Goal: Information Seeking & Learning: Get advice/opinions

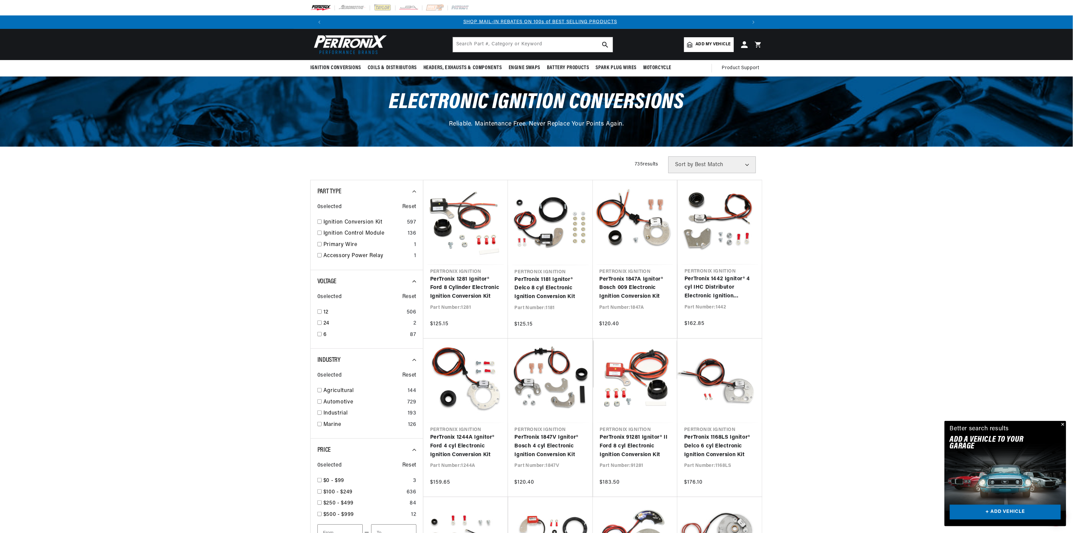
scroll to position [0, 419]
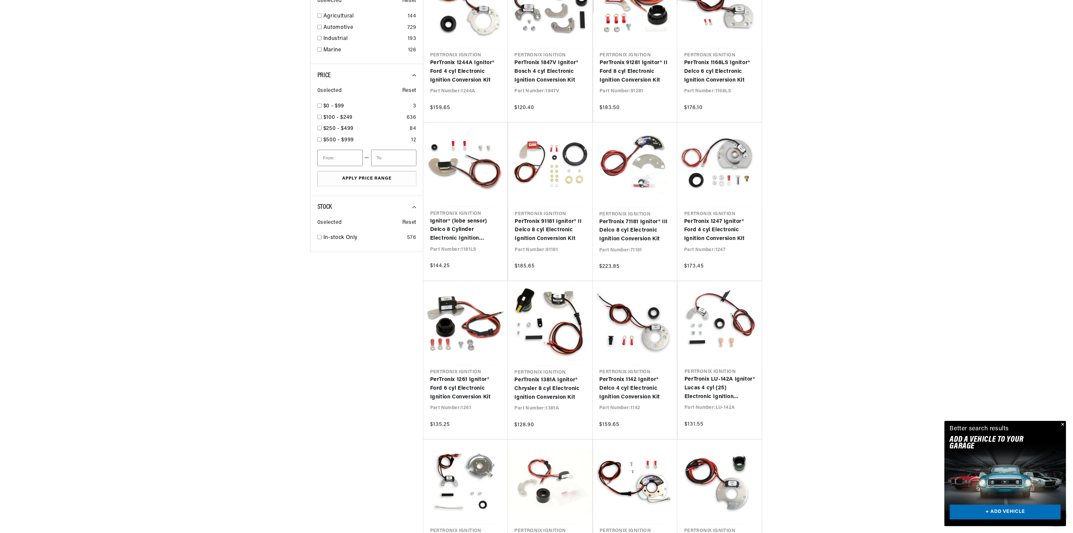
scroll to position [377, 0]
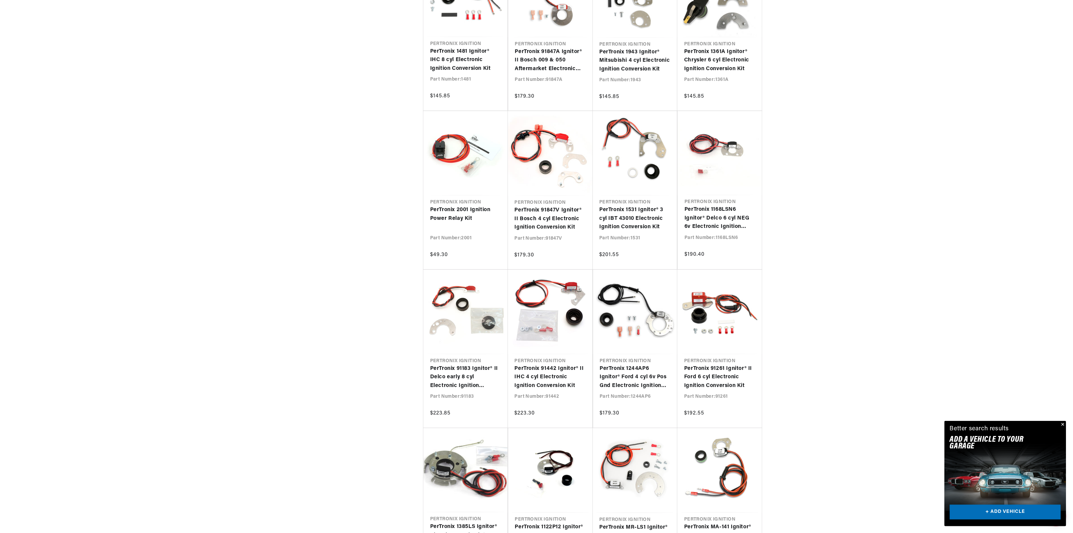
scroll to position [0, 758]
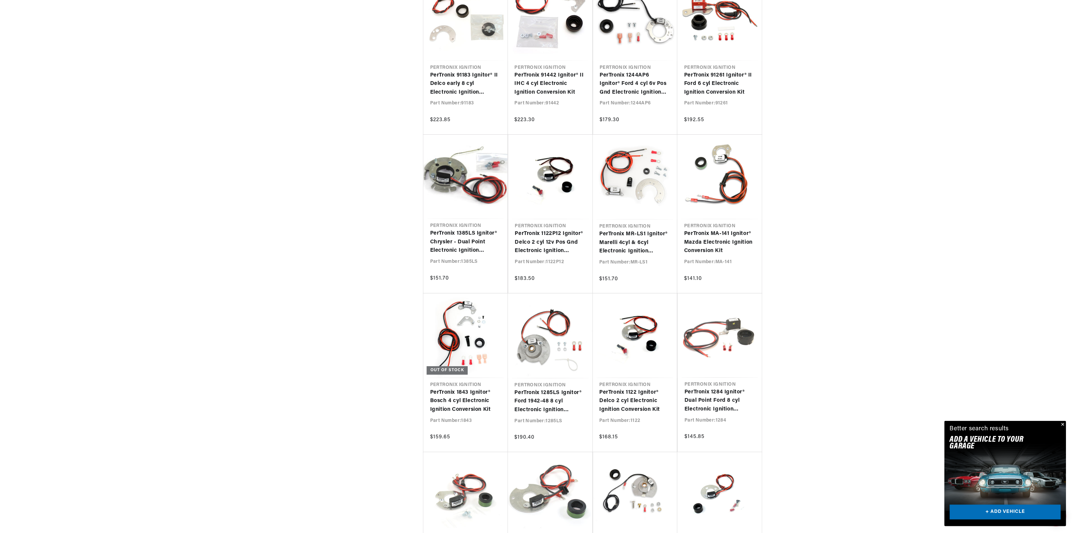
scroll to position [0, 838]
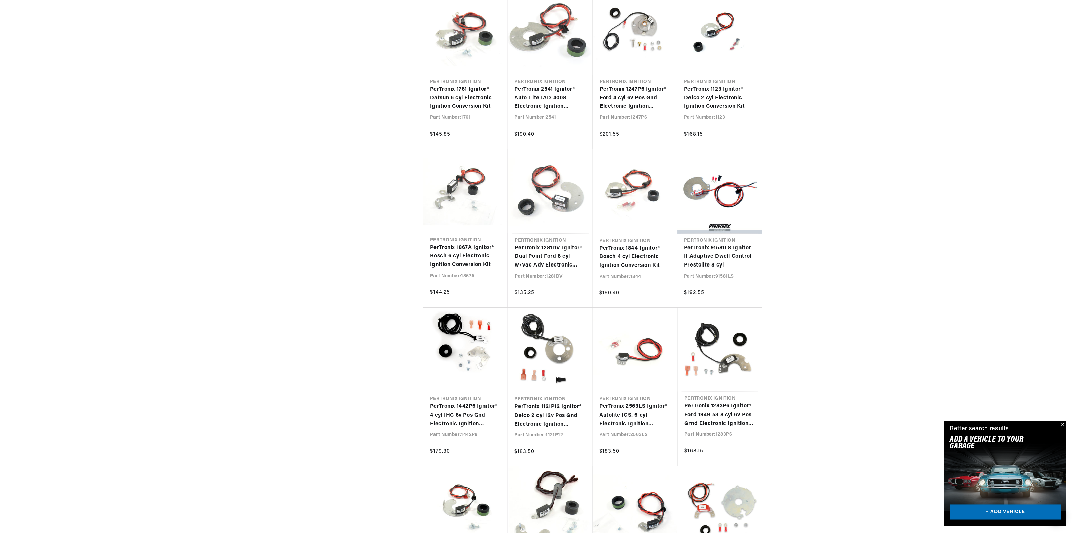
scroll to position [2893, 0]
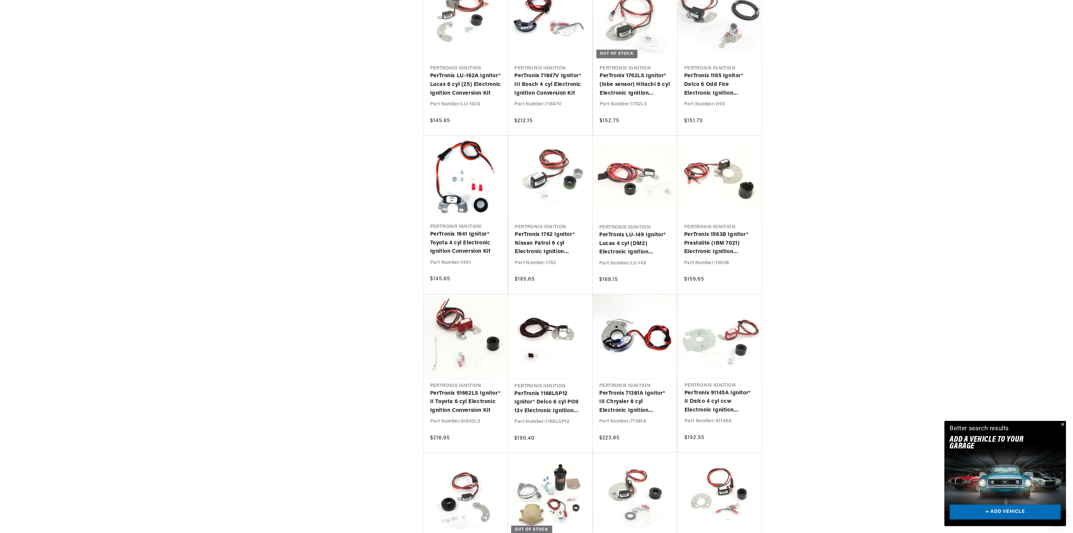
scroll to position [3899, 0]
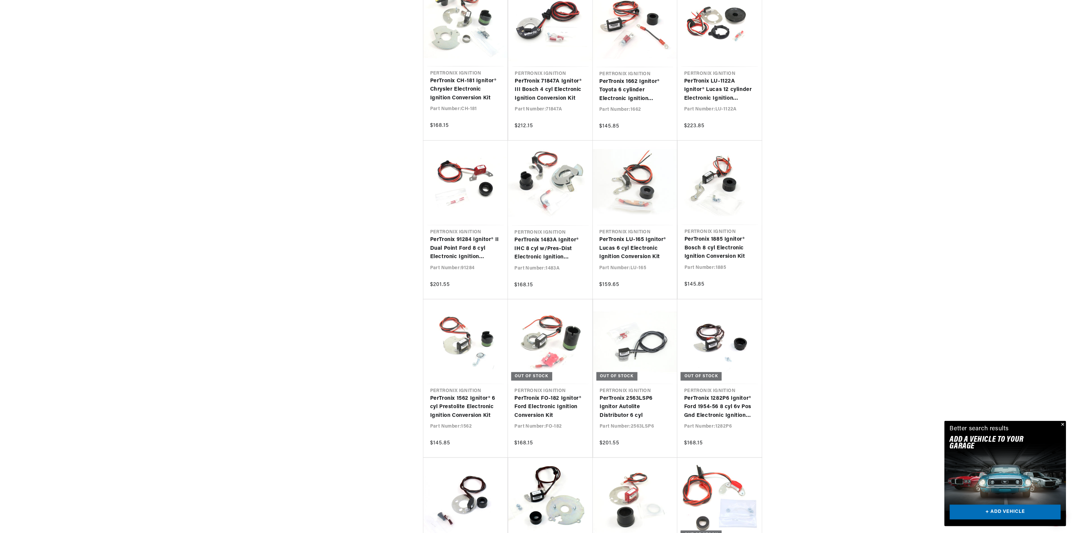
scroll to position [0, 154]
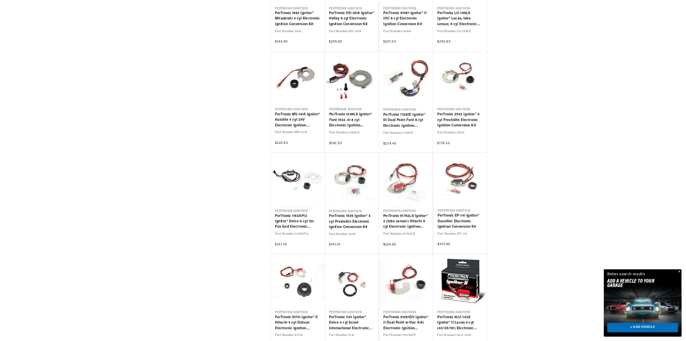
scroll to position [5702, 0]
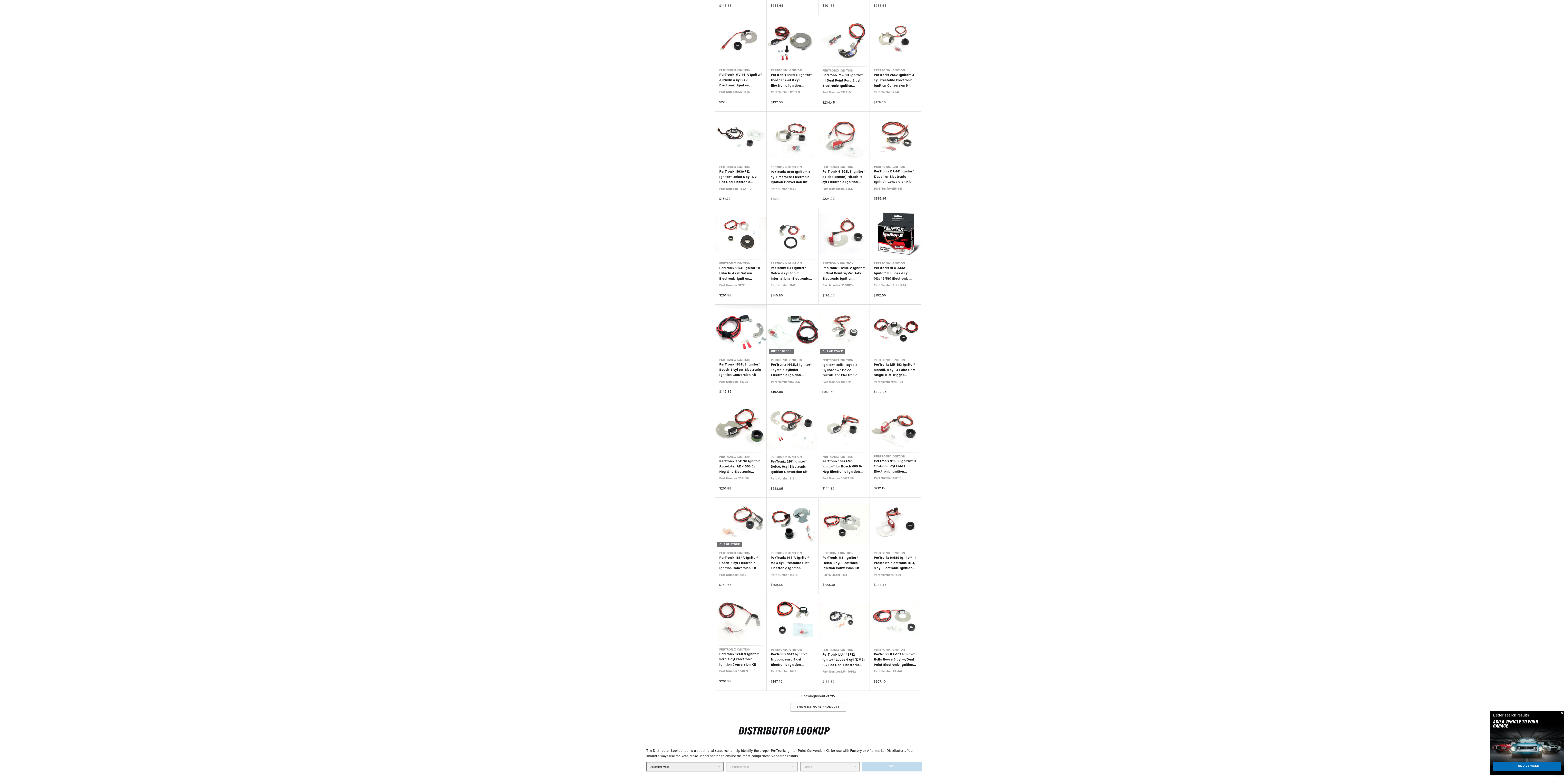
scroll to position [0, 255]
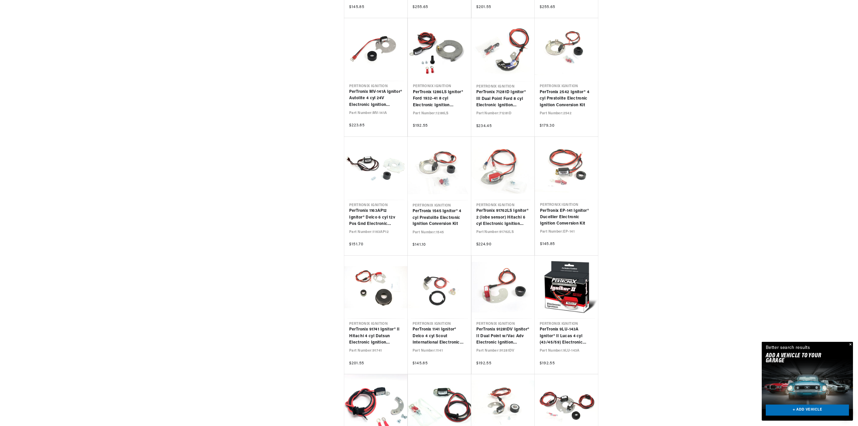
scroll to position [0, 0]
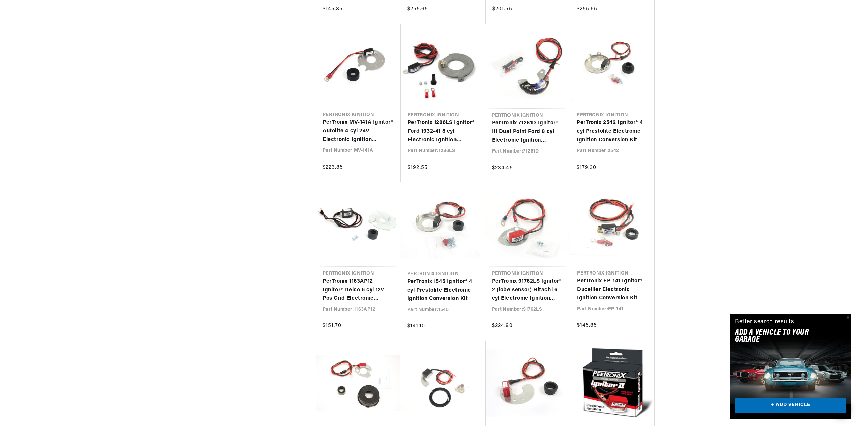
click at [849, 317] on button "Close" at bounding box center [847, 318] width 8 height 8
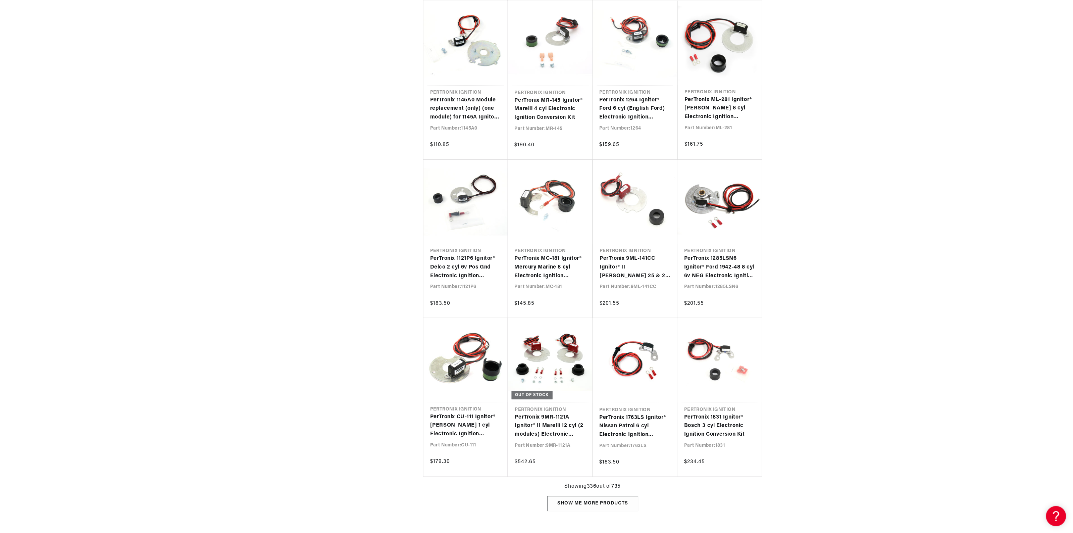
click at [625, 511] on div "Show me more products" at bounding box center [592, 503] width 91 height 15
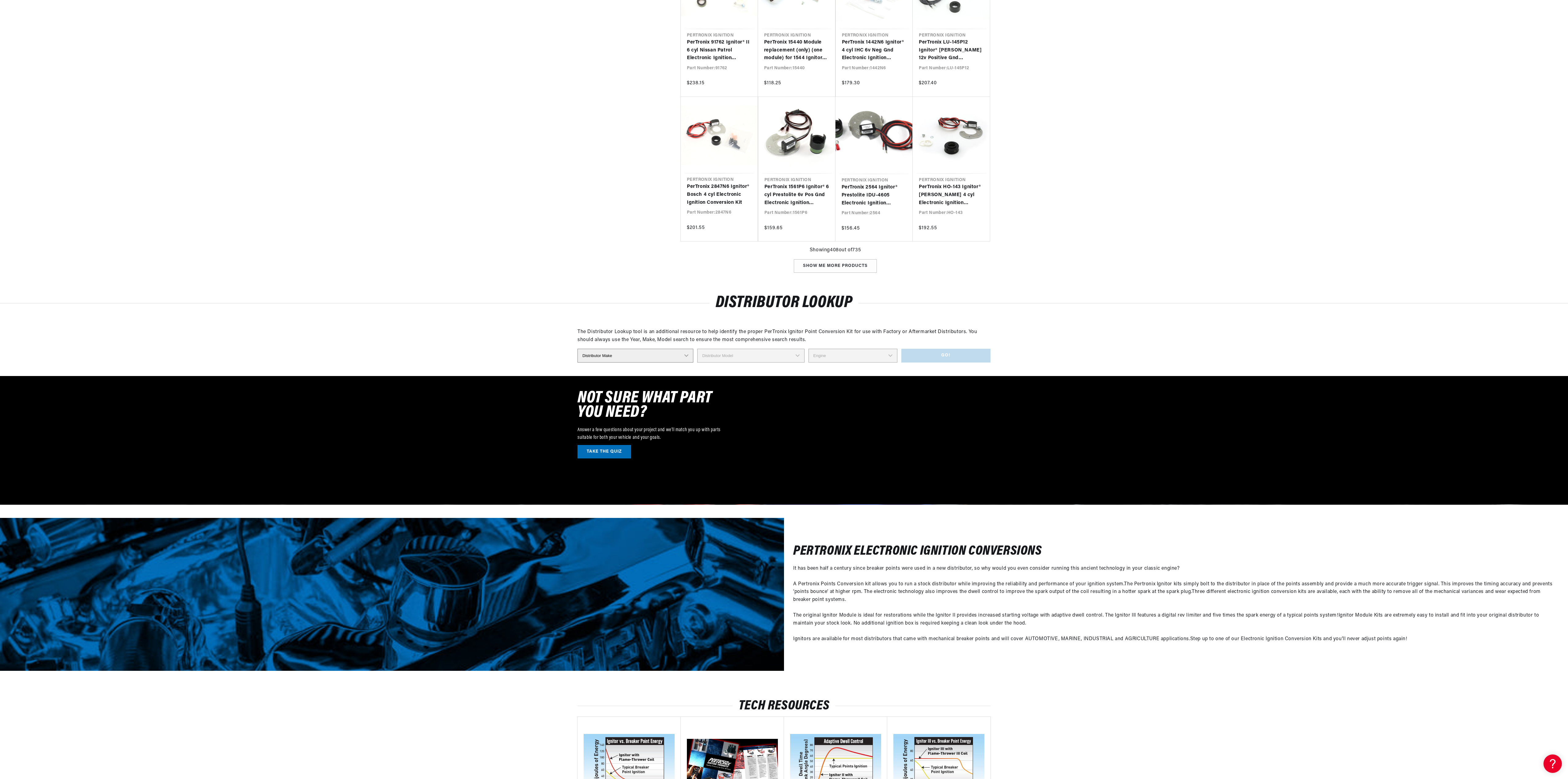
click at [589, 458] on link "TAKE THE QUIZ" at bounding box center [604, 451] width 54 height 14
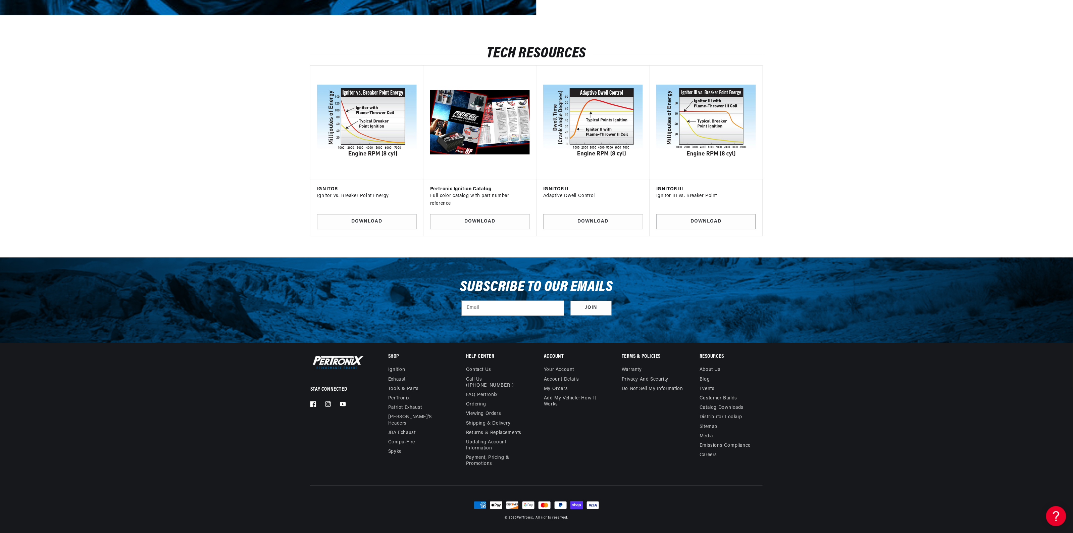
scroll to position [0, 419]
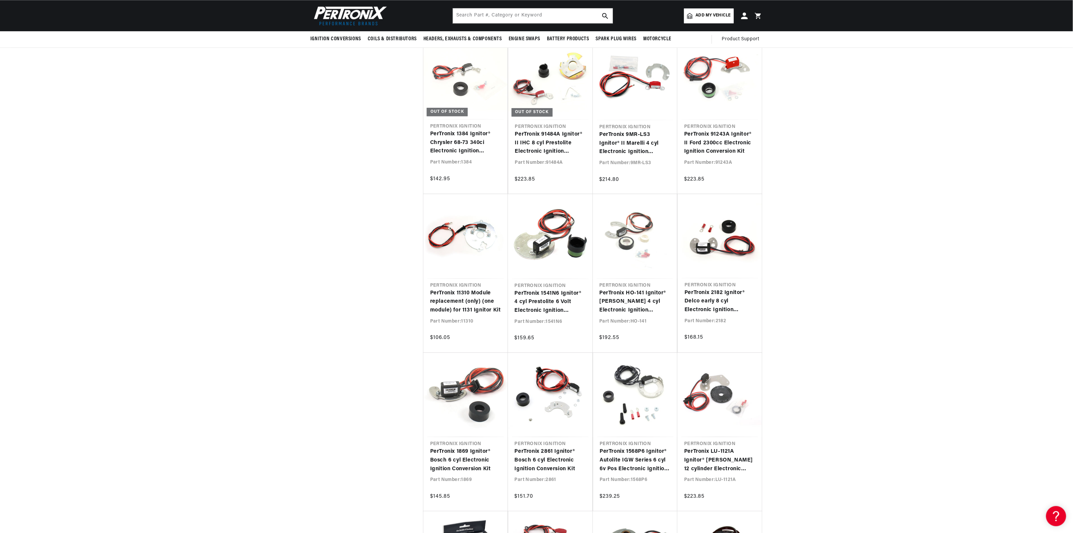
scroll to position [0, 121]
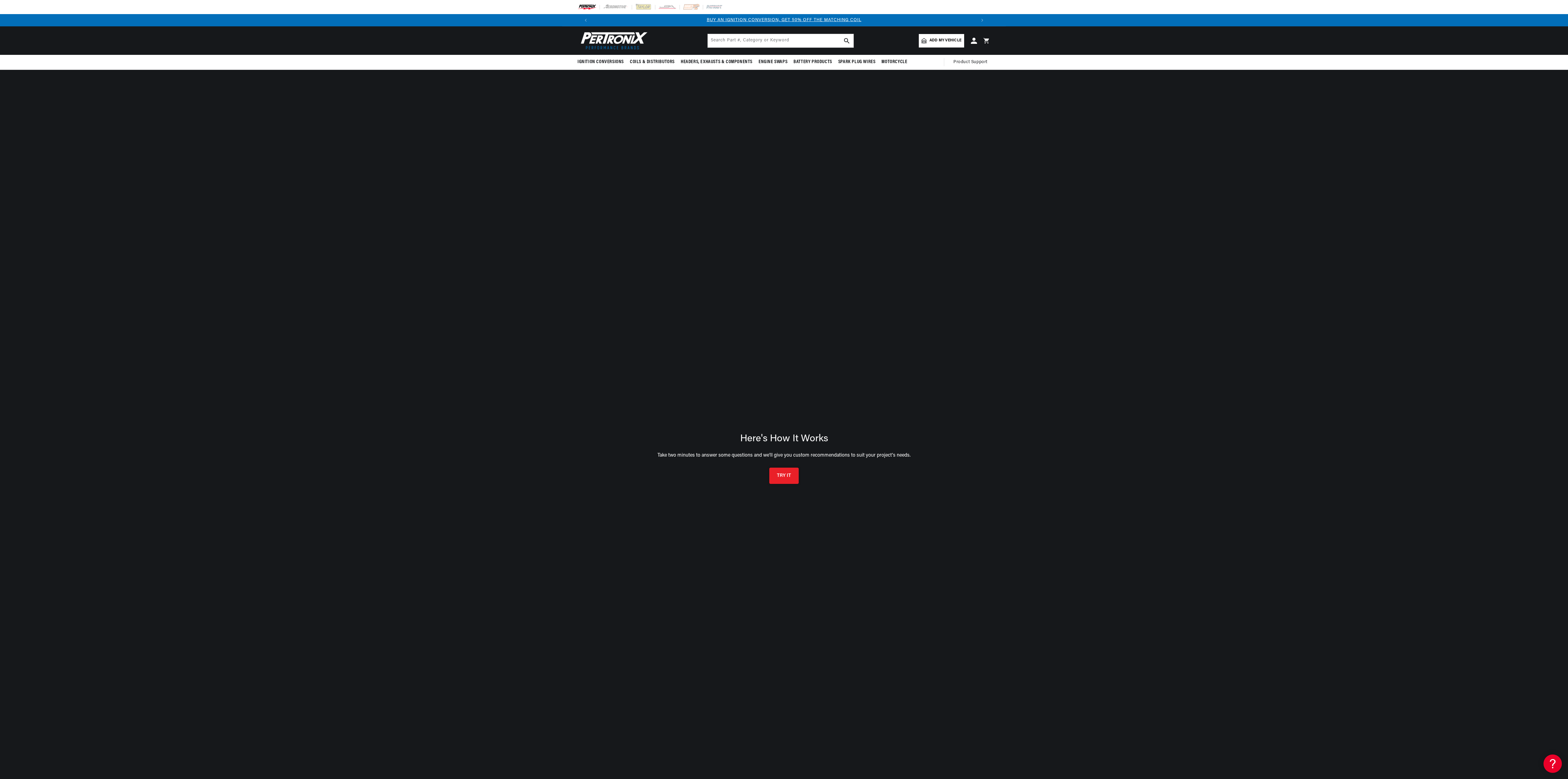
click at [781, 474] on button "TRY IT" at bounding box center [784, 476] width 29 height 16
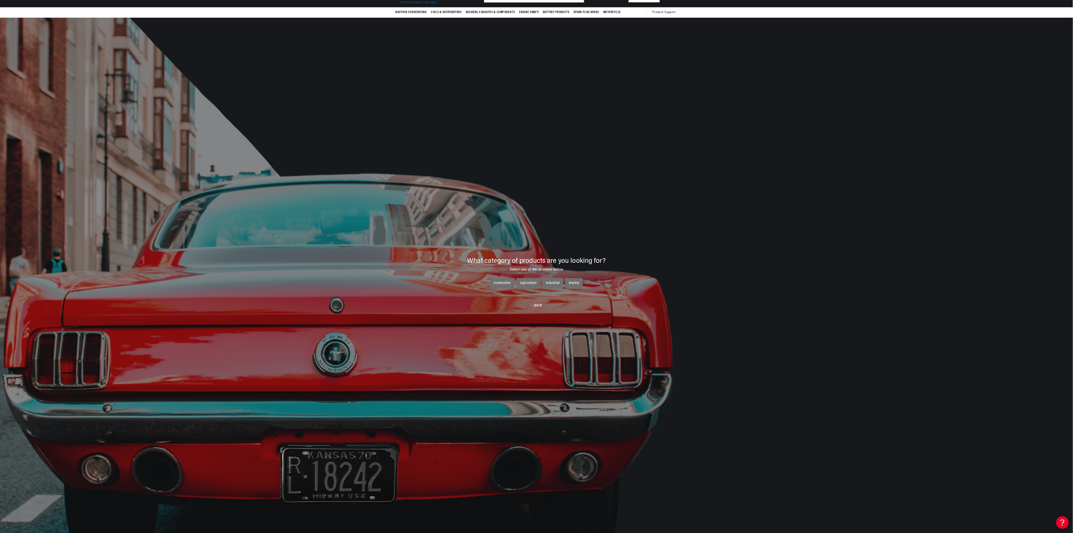
scroll to position [48, 0]
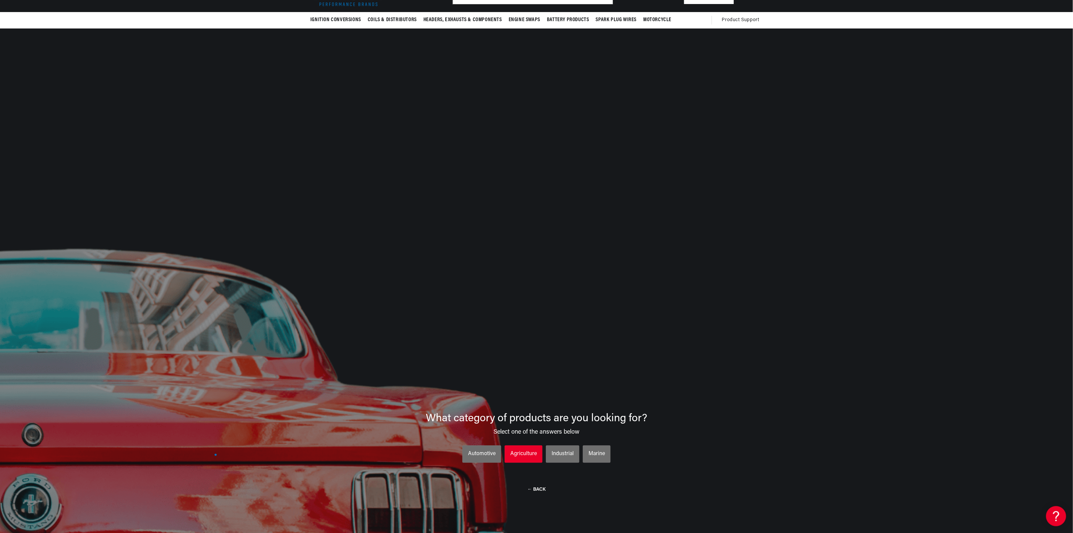
click at [529, 445] on li "Agriculture Agriculture Agriculture" at bounding box center [523, 453] width 38 height 17
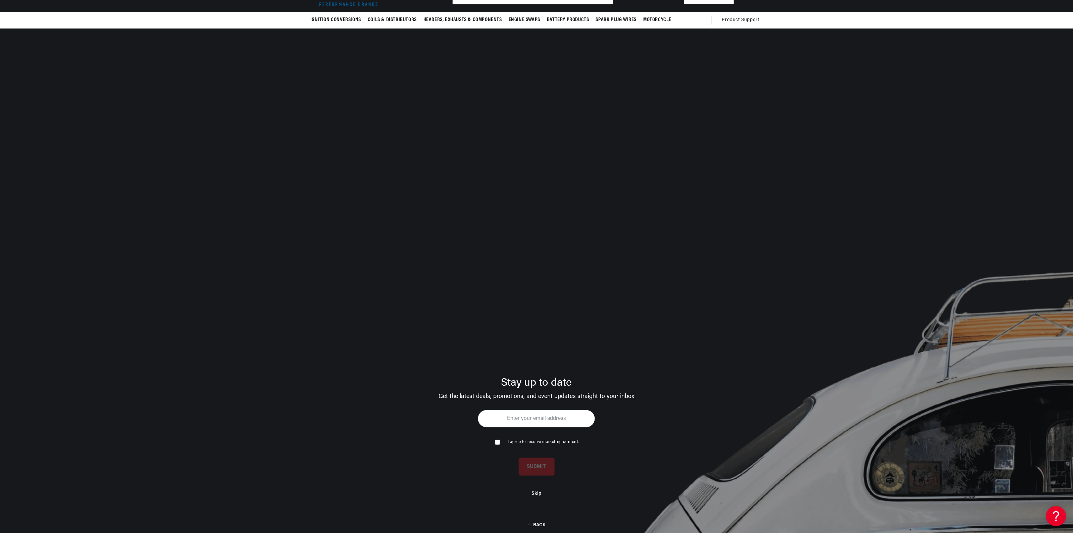
scroll to position [0, 419]
click at [534, 490] on div "Skip" at bounding box center [536, 488] width 644 height 26
click at [538, 494] on button "Skip" at bounding box center [537, 492] width 10 height 6
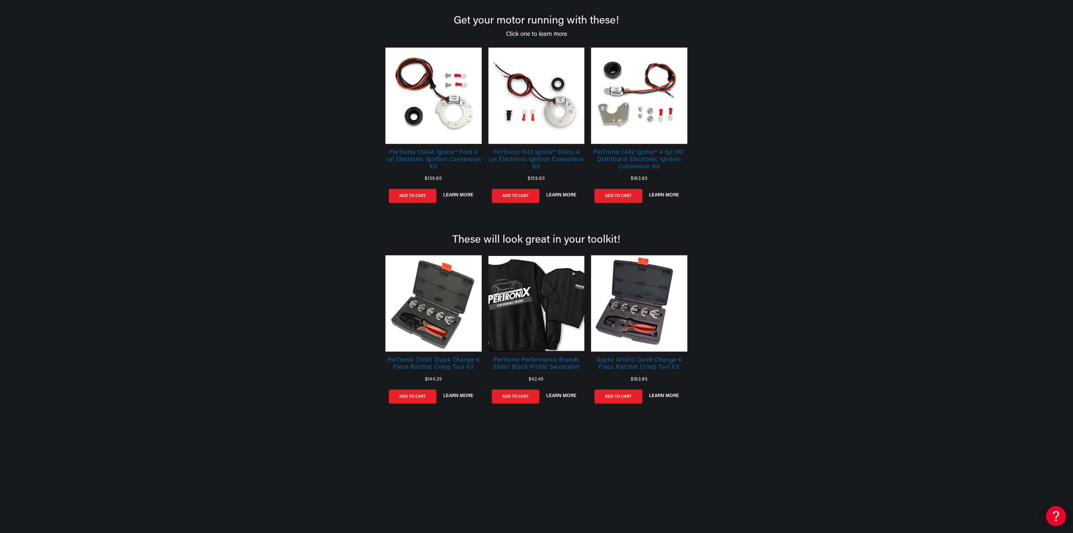
scroll to position [383, 0]
